Goal: Task Accomplishment & Management: Manage account settings

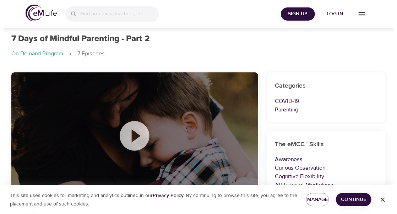
scroll to position [71, 0]
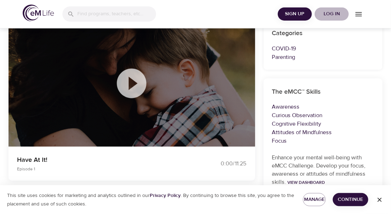
click at [334, 12] on span "Log in" at bounding box center [332, 14] width 28 height 9
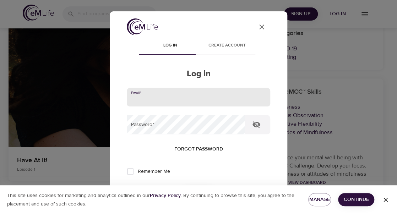
click at [153, 94] on input "email" at bounding box center [199, 97] width 144 height 19
type input "[EMAIL_ADDRESS][DOMAIN_NAME]"
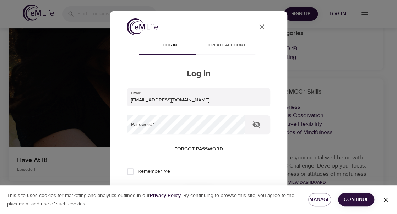
click at [204, 148] on span "Forgot password" at bounding box center [198, 149] width 49 height 9
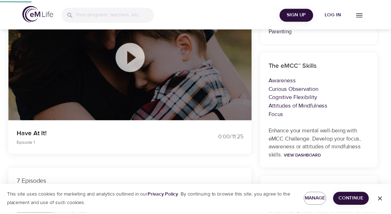
scroll to position [10, 0]
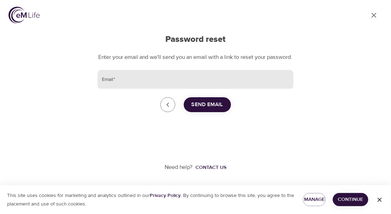
click at [116, 78] on input "Email   *" at bounding box center [196, 79] width 196 height 19
type input "[EMAIL_ADDRESS][DOMAIN_NAME]"
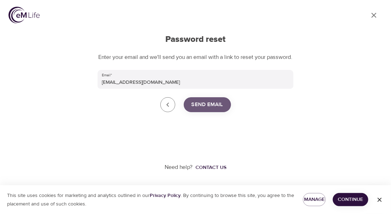
click at [208, 108] on span "Send Email" at bounding box center [208, 104] width 32 height 9
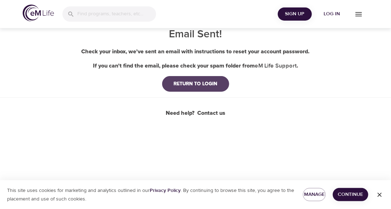
click at [215, 82] on div "RETURN TO LOGIN" at bounding box center [195, 83] width 55 height 7
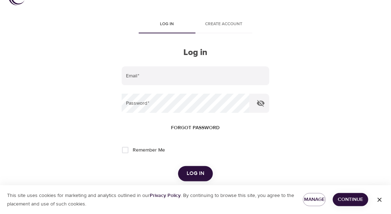
scroll to position [36, 0]
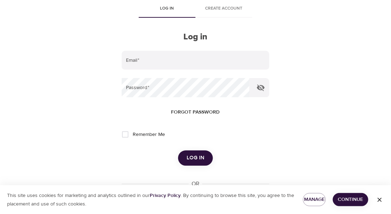
click at [348, 204] on span "Continue" at bounding box center [351, 199] width 24 height 9
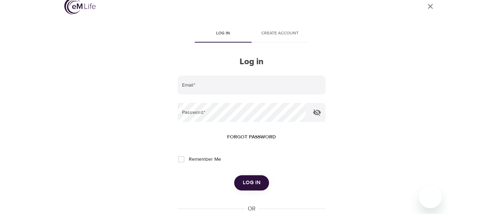
scroll to position [0, 0]
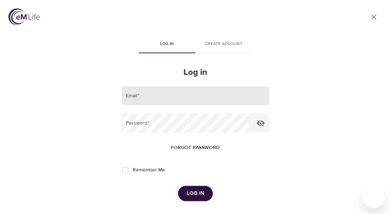
click at [143, 97] on input "email" at bounding box center [196, 95] width 148 height 19
type input "[EMAIL_ADDRESS][DOMAIN_NAME]"
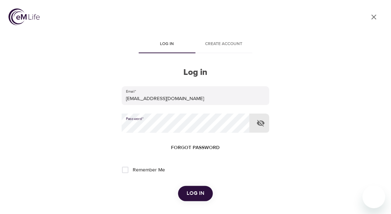
click at [178, 186] on button "Log in" at bounding box center [195, 193] width 35 height 15
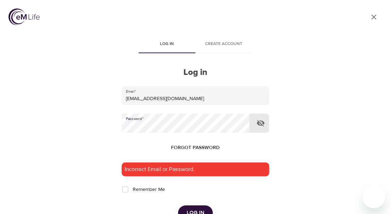
click at [180, 144] on span "Forgot password" at bounding box center [195, 148] width 49 height 9
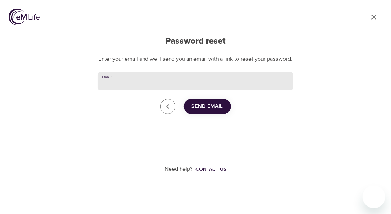
click at [148, 91] on input "Email   *" at bounding box center [196, 81] width 196 height 19
type input "[EMAIL_ADDRESS][DOMAIN_NAME]"
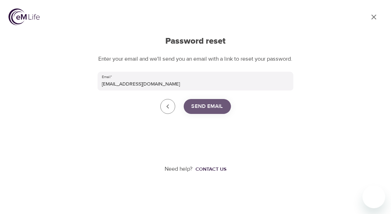
click at [195, 111] on span "Send Email" at bounding box center [208, 106] width 32 height 9
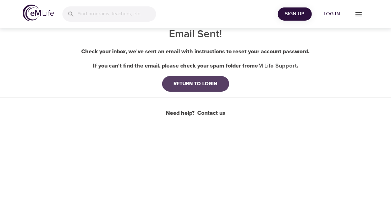
click at [194, 85] on div "RETURN TO LOGIN" at bounding box center [195, 83] width 55 height 7
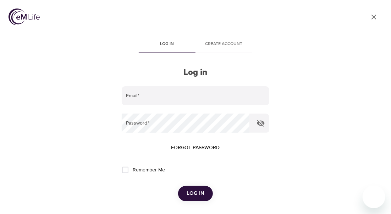
click at [377, 141] on div "User Profile Log in Create account Log in Email   * Password   * Forgot passwor…" at bounding box center [195, 107] width 391 height 214
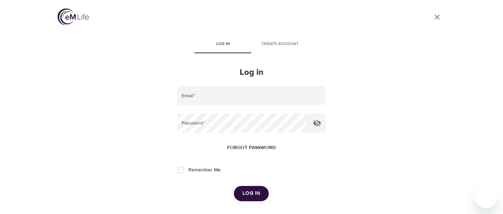
scroll to position [100, 0]
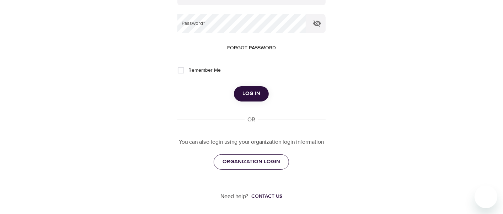
click at [256, 161] on span "ORGANIZATION LOGIN" at bounding box center [251, 161] width 58 height 9
